Goal: Task Accomplishment & Management: Use online tool/utility

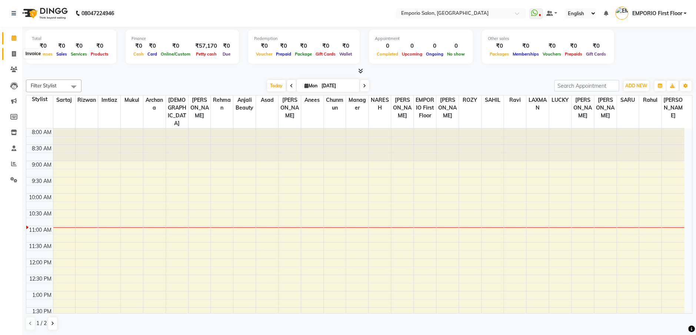
click at [16, 50] on span at bounding box center [13, 54] width 13 height 9
select select "service"
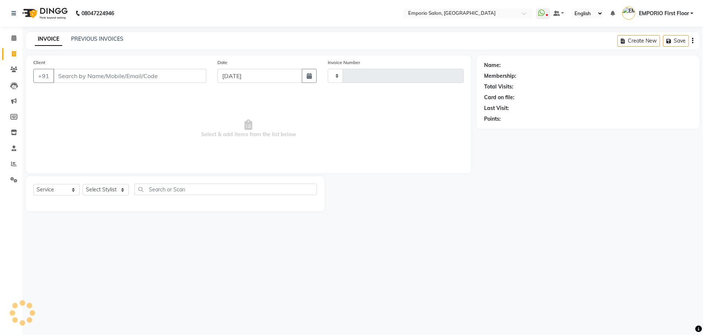
type input "4884"
select select "6332"
click at [106, 187] on select "Select Stylist [PERSON_NAME] beauty [PERSON_NAME] [PERSON_NAME] EMPORIO First F…" at bounding box center [106, 189] width 46 height 11
select select "47514"
click at [83, 184] on select "Select Stylist [PERSON_NAME] beauty [PERSON_NAME] [PERSON_NAME] EMPORIO First F…" at bounding box center [106, 189] width 46 height 11
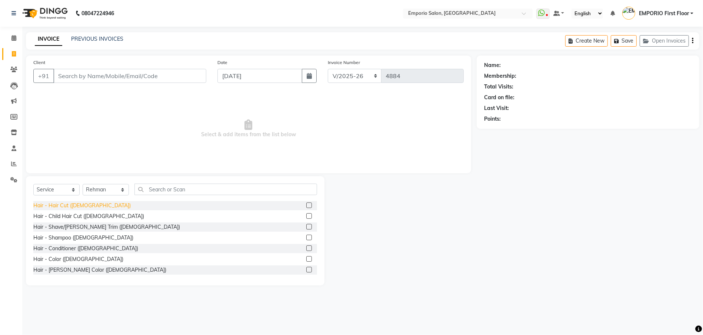
click at [72, 206] on div "Hair - Hair Cut ([DEMOGRAPHIC_DATA])" at bounding box center [81, 206] width 97 height 8
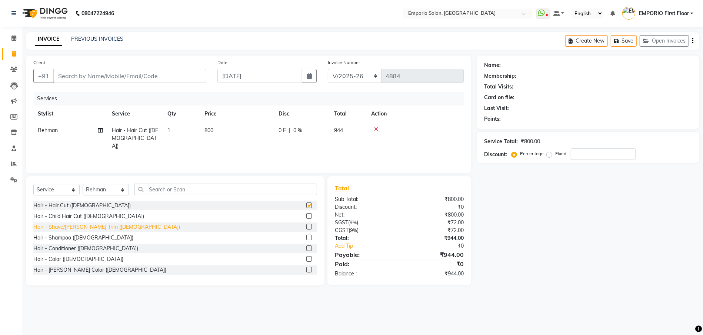
checkbox input "false"
click at [82, 227] on div "Hair - Shave/[PERSON_NAME] Trim ([DEMOGRAPHIC_DATA])" at bounding box center [106, 227] width 147 height 8
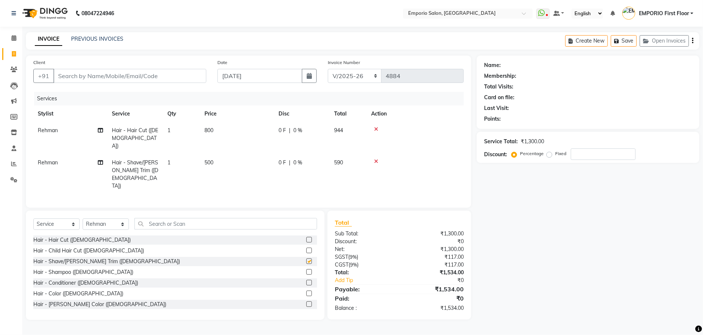
checkbox input "false"
click at [156, 77] on input "Client" at bounding box center [129, 76] width 153 height 14
type input "9"
type input "0"
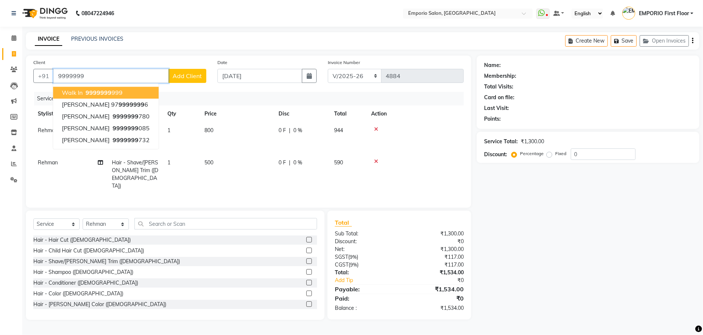
click at [130, 90] on button "walk in 9999999 999" at bounding box center [106, 93] width 106 height 12
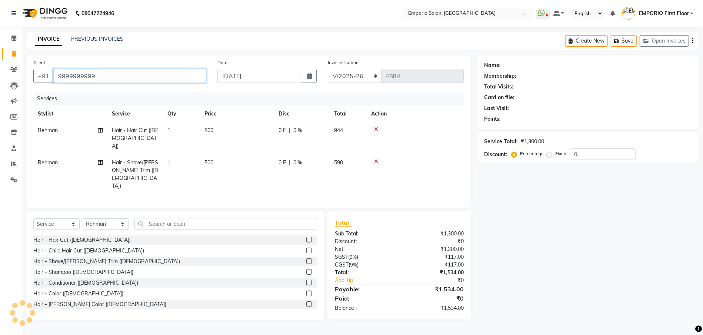
type input "9999999999"
select select "1: Object"
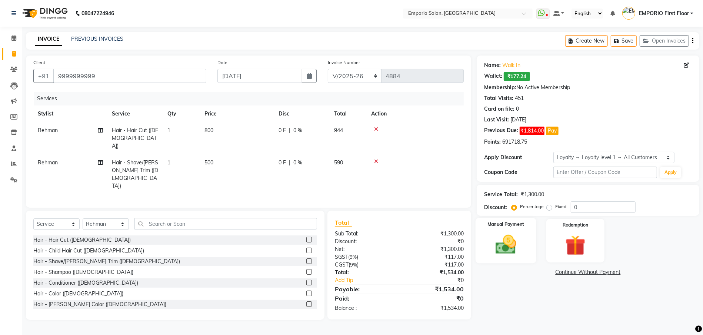
click at [518, 246] on img at bounding box center [506, 245] width 34 height 24
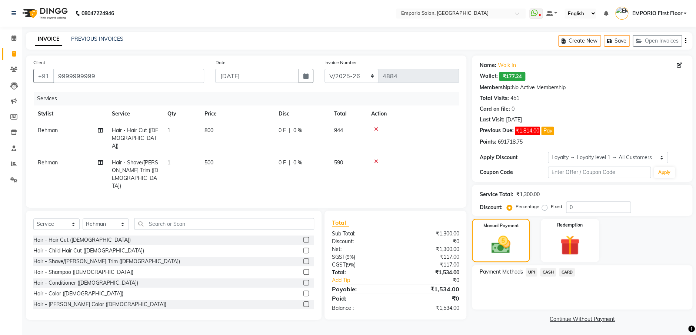
click at [533, 273] on span "UPI" at bounding box center [531, 272] width 11 height 9
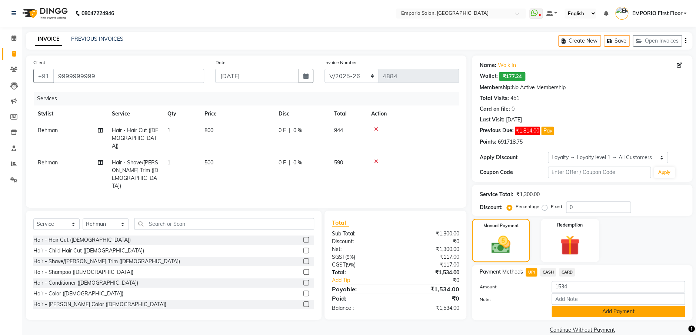
click at [599, 307] on button "Add Payment" at bounding box center [618, 311] width 133 height 11
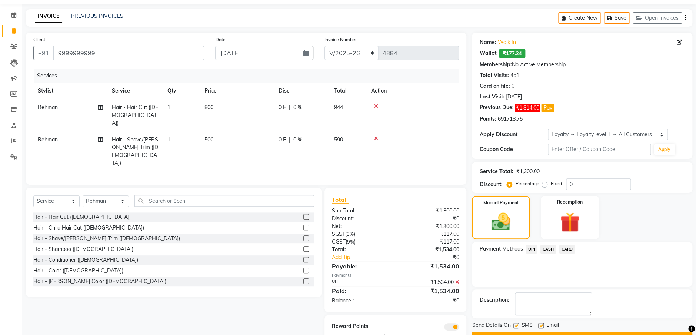
scroll to position [42, 0]
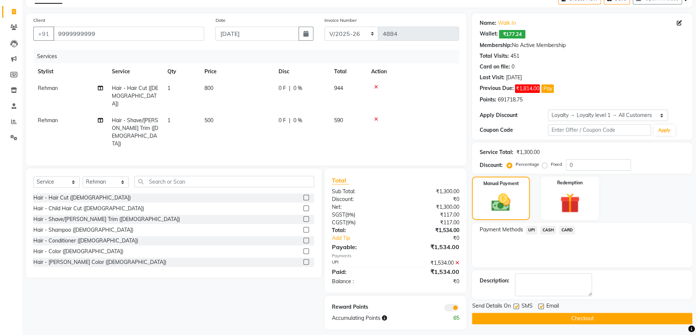
click at [596, 314] on button "Checkout" at bounding box center [582, 318] width 221 height 11
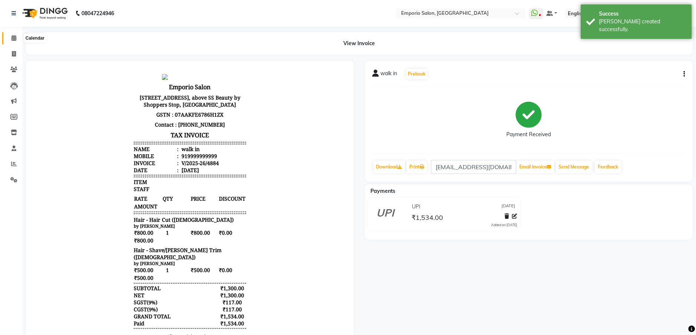
click at [15, 39] on icon at bounding box center [13, 38] width 5 height 6
